Goal: Answer question/provide support

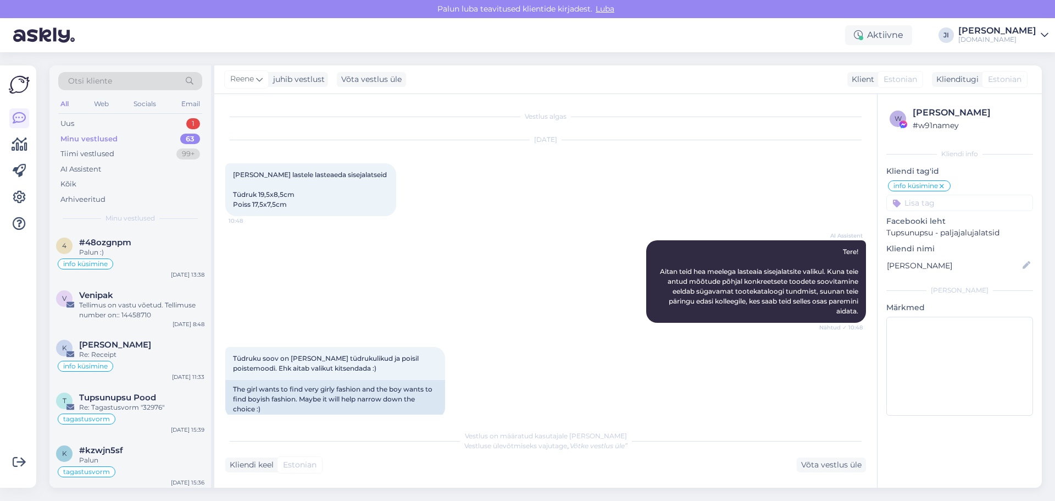
scroll to position [130, 0]
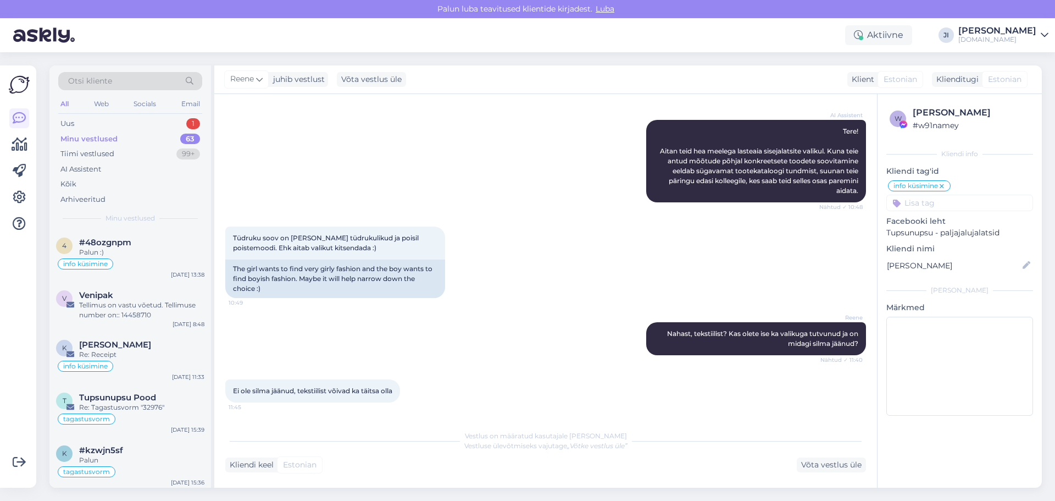
click at [161, 119] on div "Uus 1" at bounding box center [130, 123] width 144 height 15
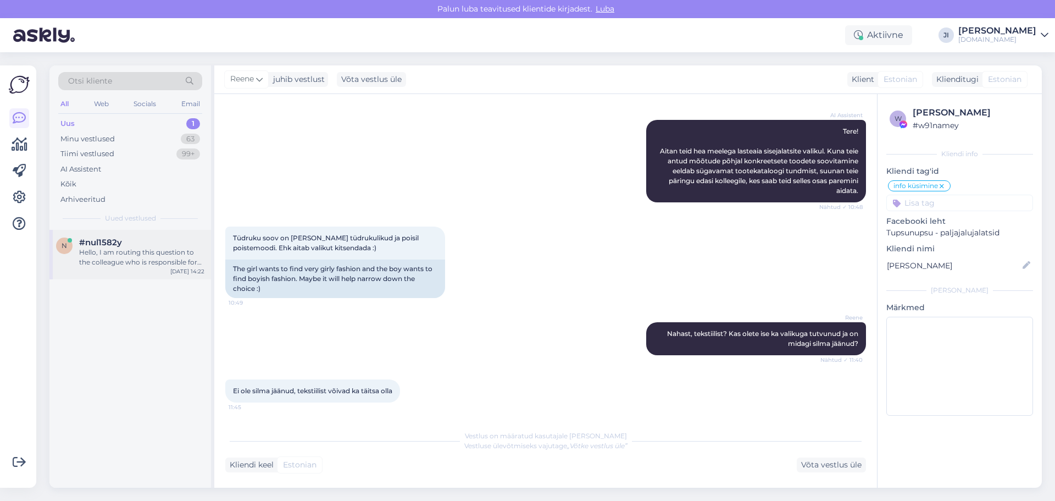
click at [145, 254] on div "Hello, I am routing this question to the colleague who is responsible for this …" at bounding box center [141, 257] width 125 height 20
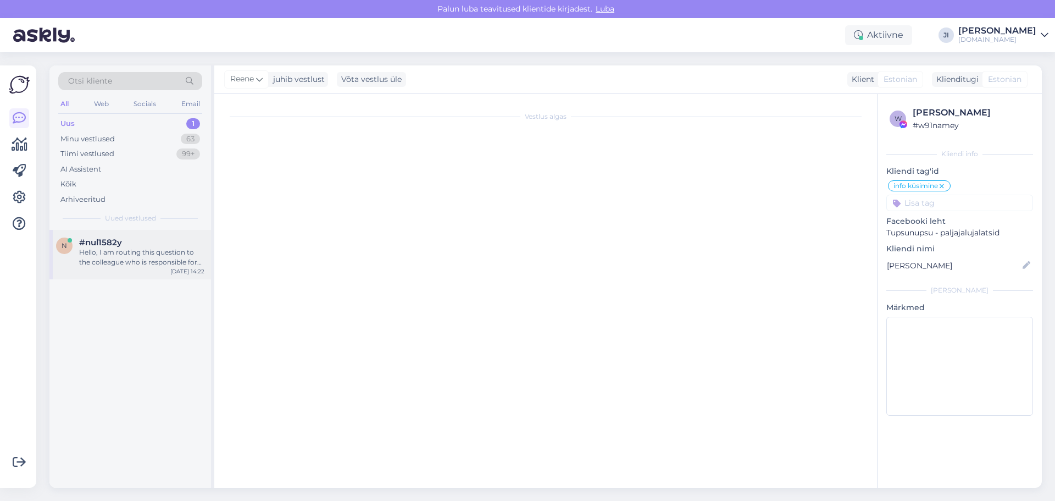
scroll to position [0, 0]
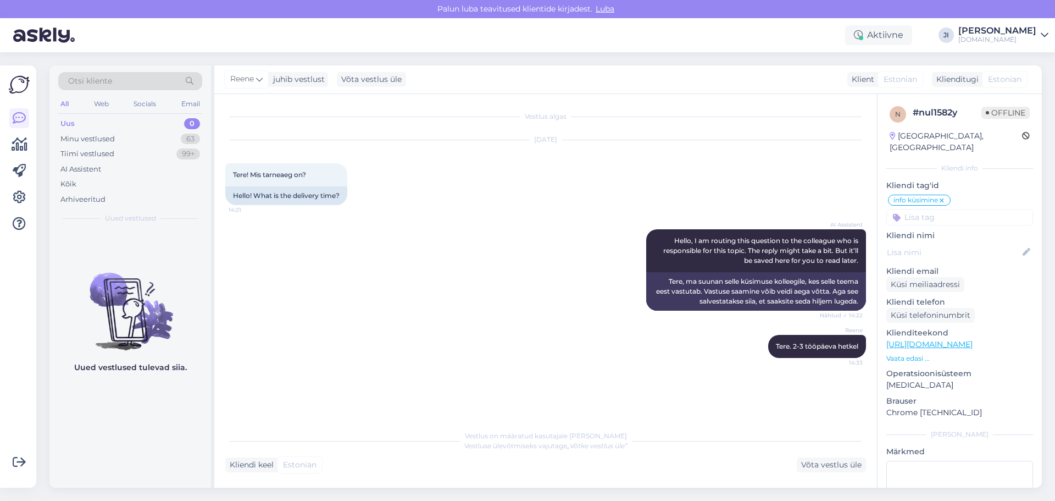
click at [1027, 26] on div "[PERSON_NAME]" at bounding box center [997, 30] width 78 height 9
click at [951, 122] on div "tupsunupsu.ee Avatud Lisa chat teisele domeenile Logi välja" at bounding box center [951, 85] width 196 height 81
click at [948, 109] on div "Logi välja" at bounding box center [951, 112] width 196 height 20
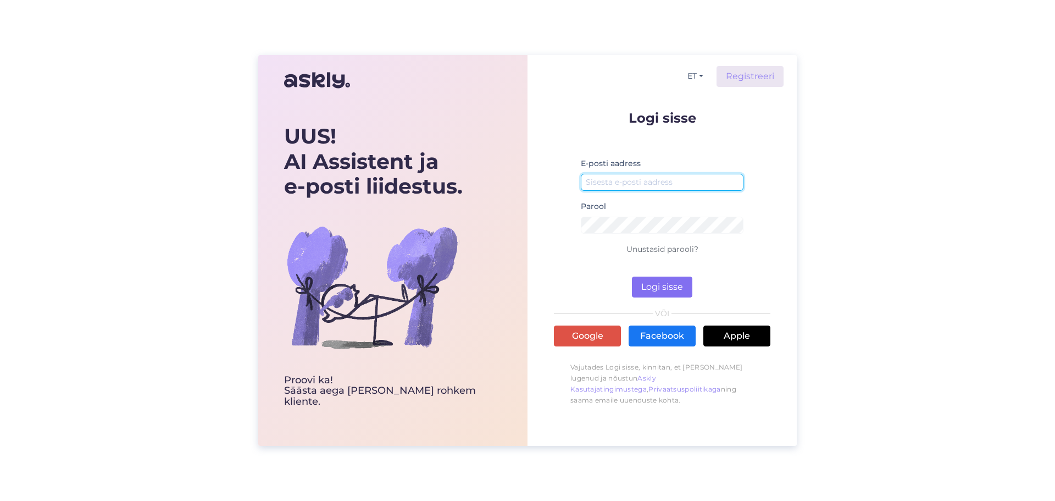
type input "[EMAIL_ADDRESS][DOMAIN_NAME]"
click at [668, 285] on button "Logi sisse" at bounding box center [662, 286] width 60 height 21
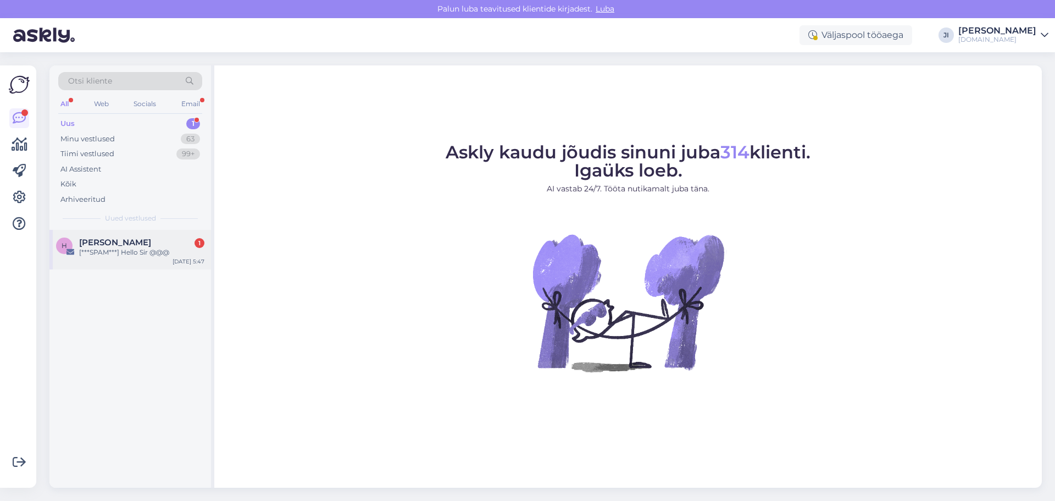
click at [126, 254] on div "[***SPAM***] Hello Sir @@@" at bounding box center [141, 252] width 125 height 10
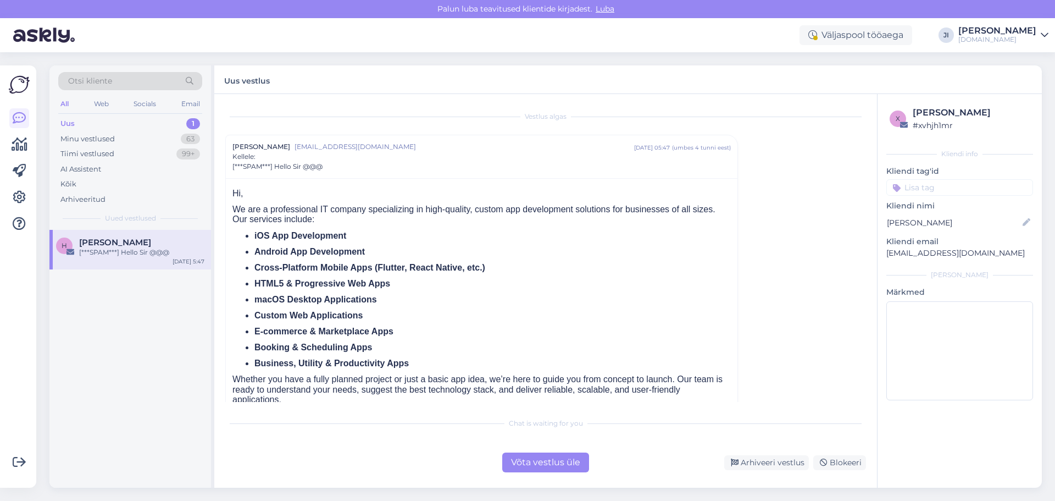
click at [537, 468] on div "Võta vestlus üle" at bounding box center [545, 462] width 87 height 20
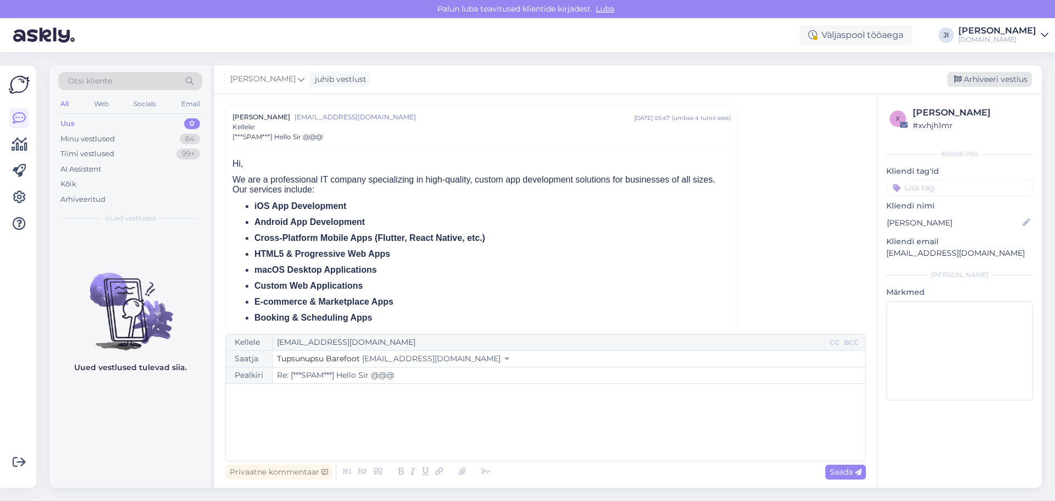
click at [991, 86] on div "Arhiveeri vestlus" at bounding box center [989, 79] width 85 height 15
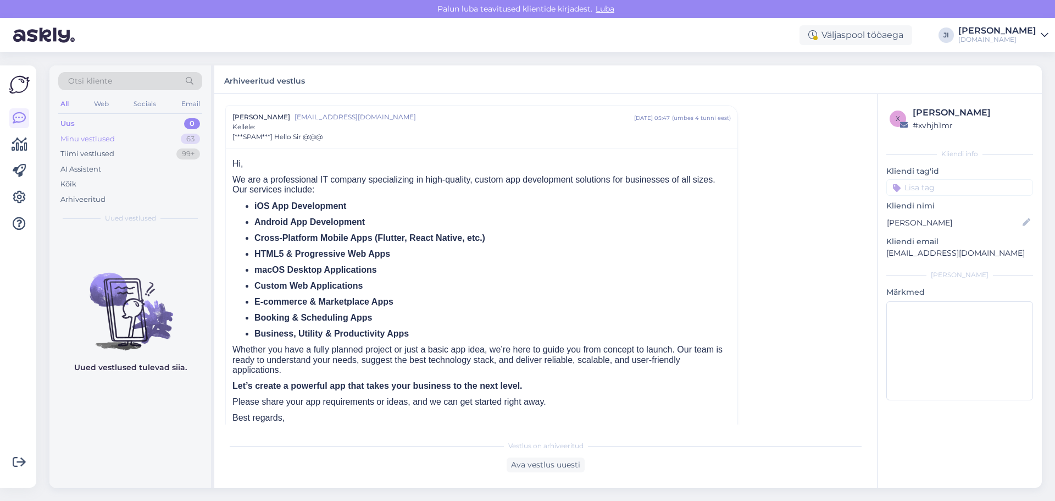
click at [193, 133] on div "Minu vestlused 63" at bounding box center [130, 138] width 144 height 15
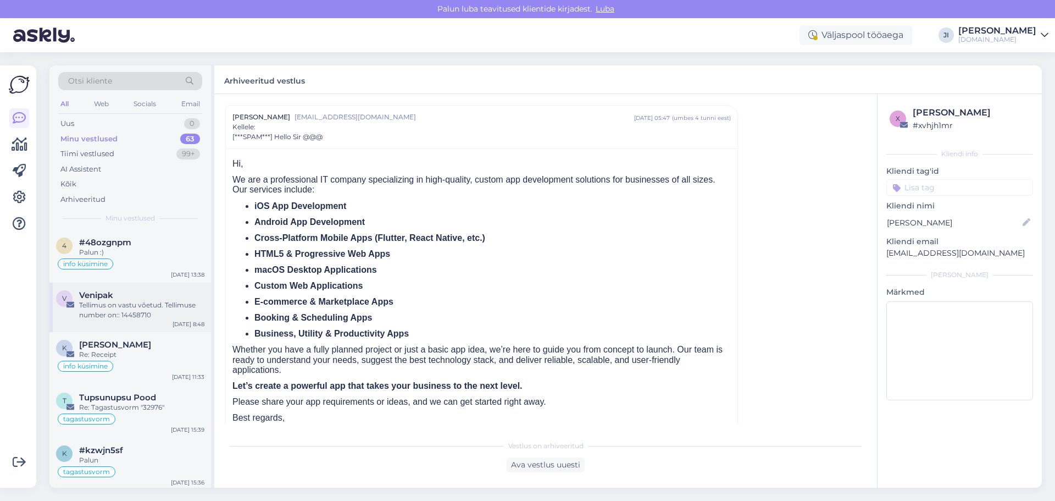
click at [148, 301] on div "Tellimus on vastu võetud. Tellimuse number on:: 14458710" at bounding box center [141, 310] width 125 height 20
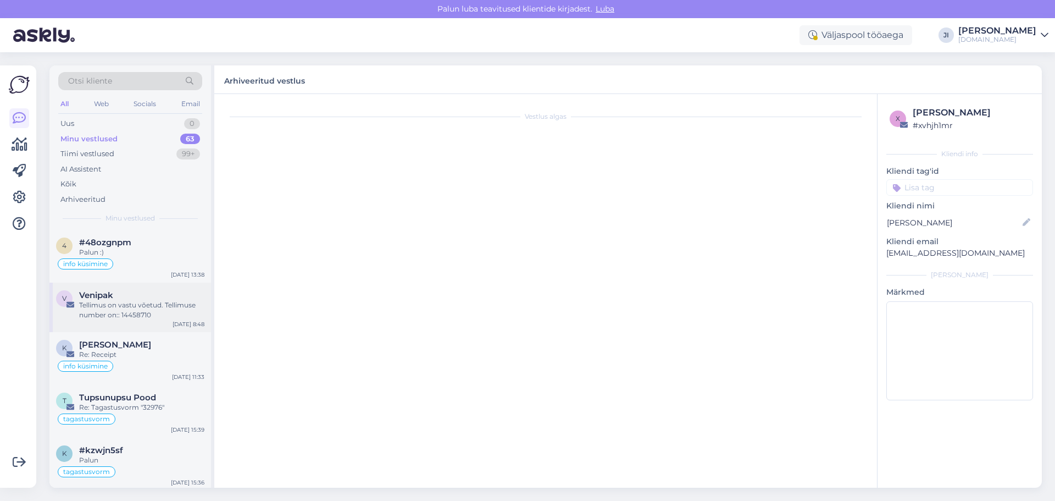
scroll to position [4144, 0]
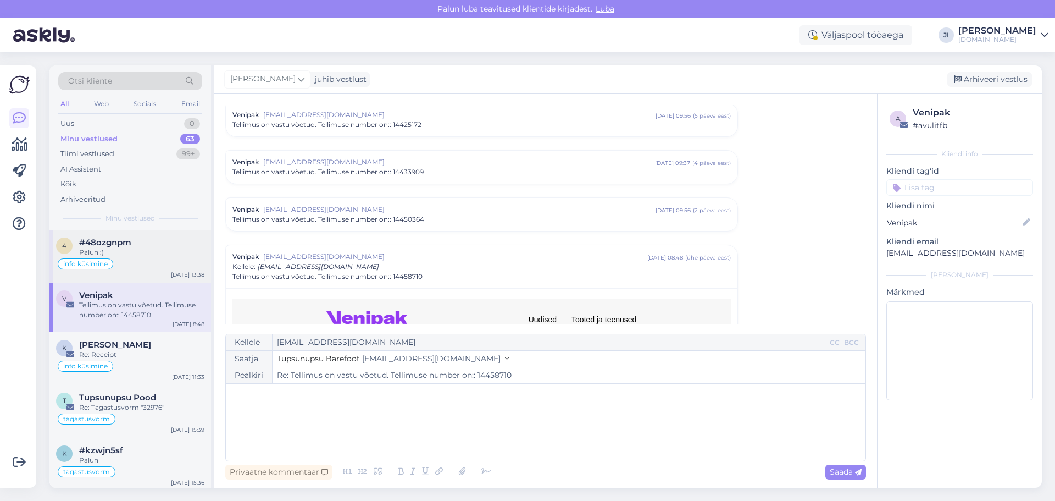
click at [139, 250] on div "Palun :)" at bounding box center [141, 252] width 125 height 10
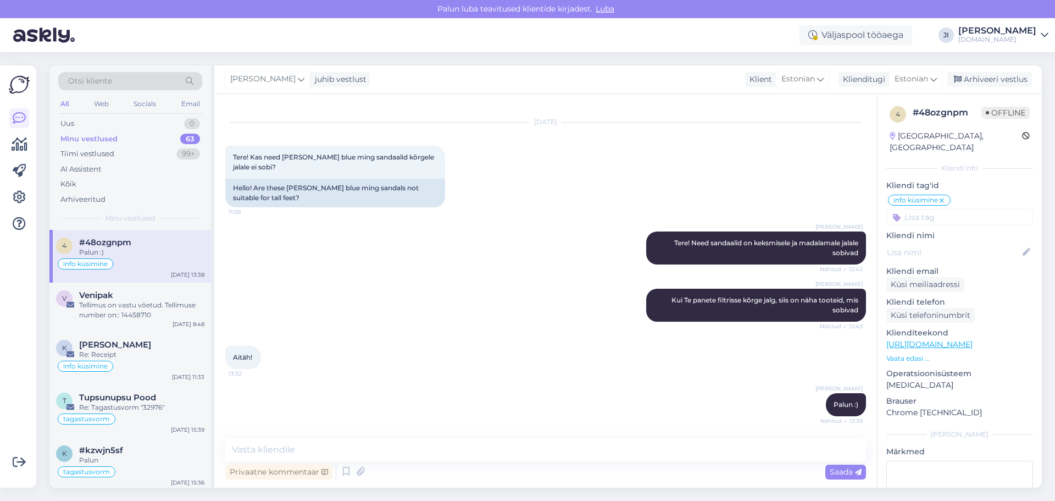
scroll to position [18, 0]
click at [157, 120] on div "Uus 0" at bounding box center [130, 123] width 144 height 15
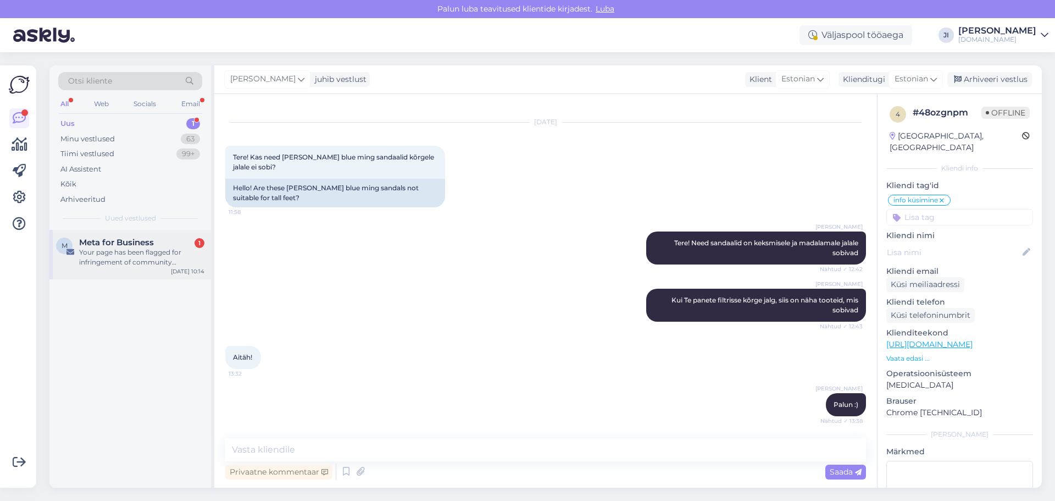
click at [160, 239] on div "Meta for Business 1" at bounding box center [141, 242] width 125 height 10
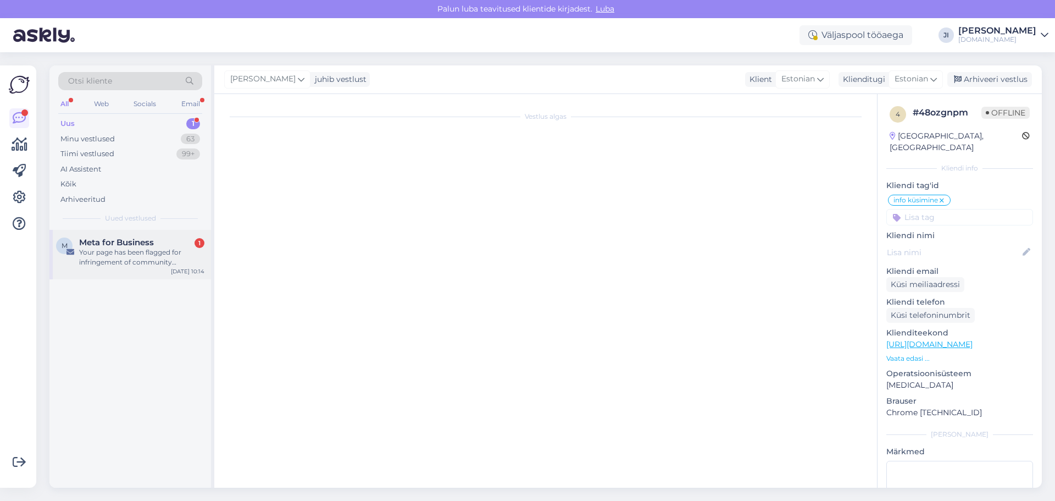
scroll to position [0, 0]
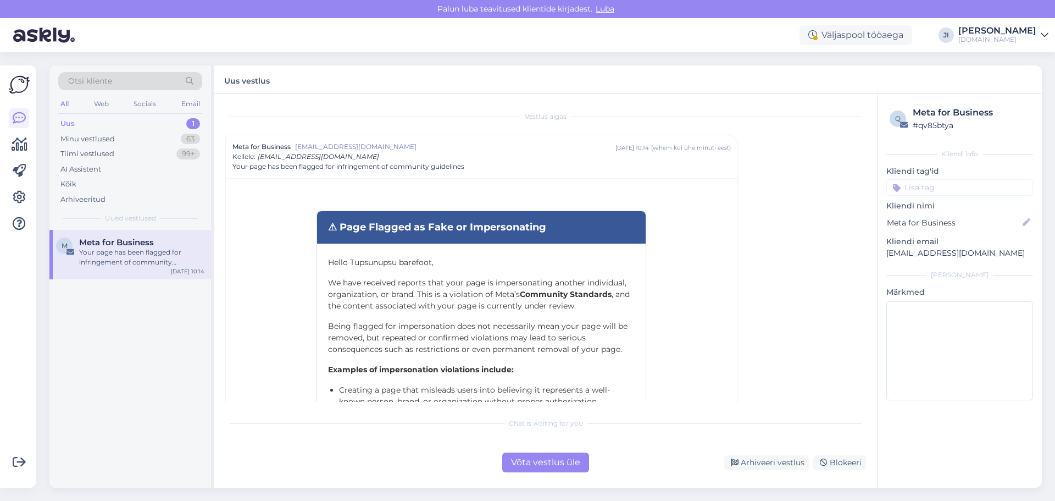
click at [549, 458] on div "Võta vestlus üle" at bounding box center [545, 462] width 87 height 20
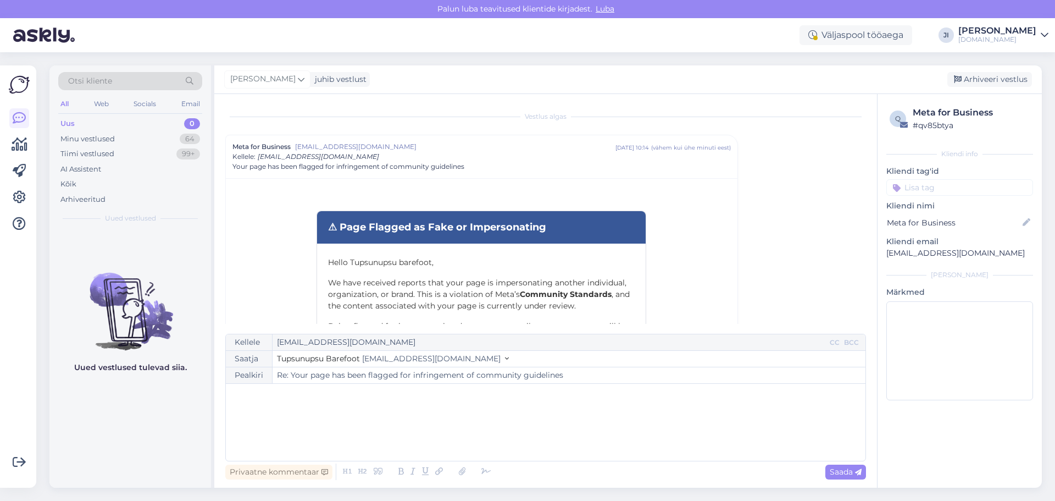
scroll to position [30, 0]
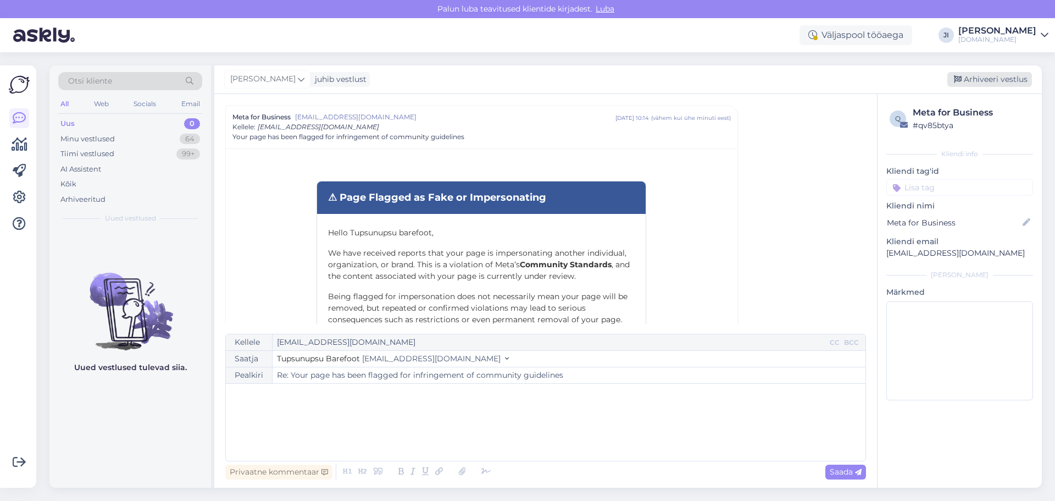
click at [966, 76] on div "Arhiveeri vestlus" at bounding box center [989, 79] width 85 height 15
